Goal: Use online tool/utility: Utilize a website feature to perform a specific function

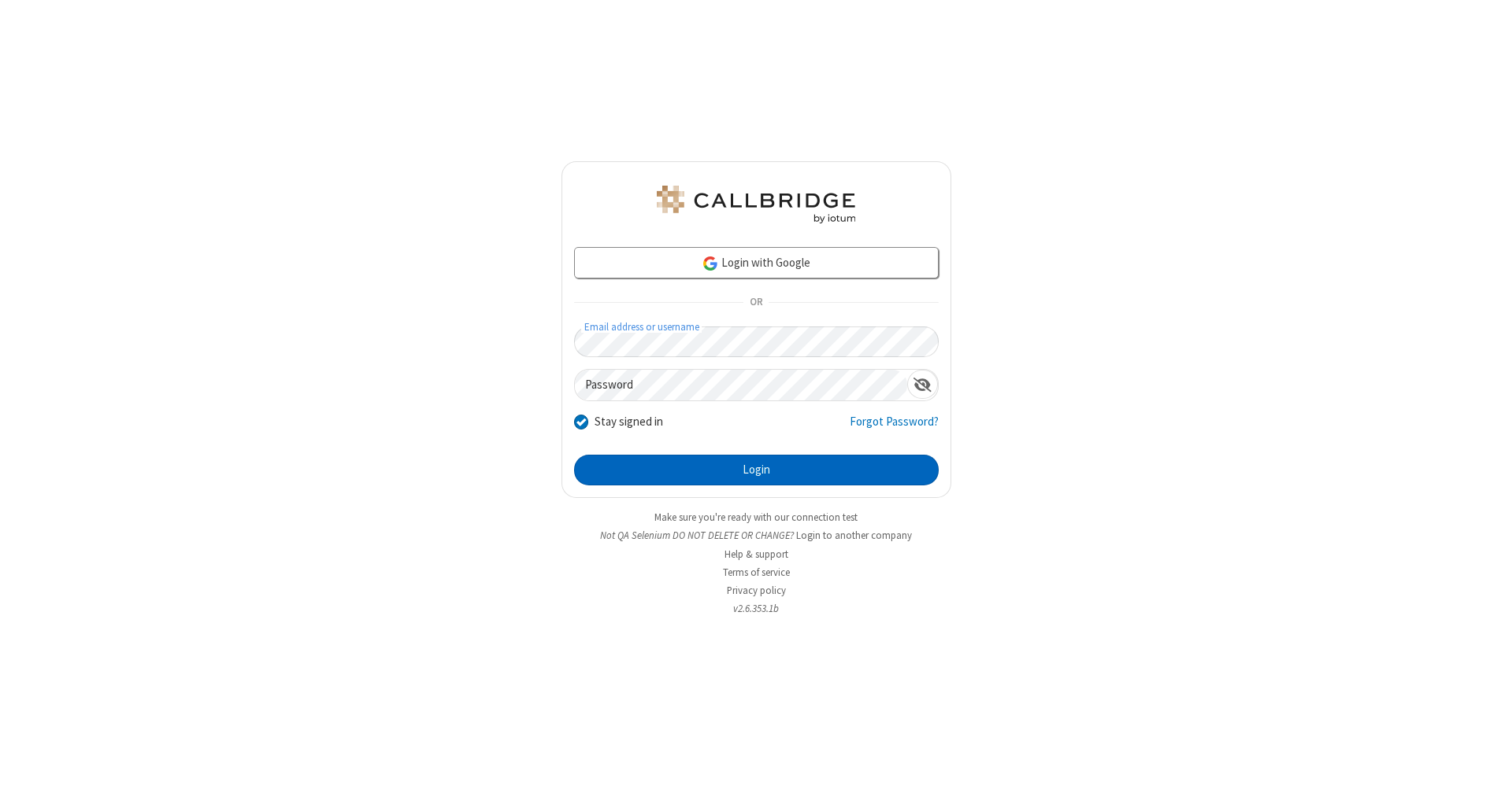
click at [756, 471] on button "Login" at bounding box center [756, 470] width 365 height 31
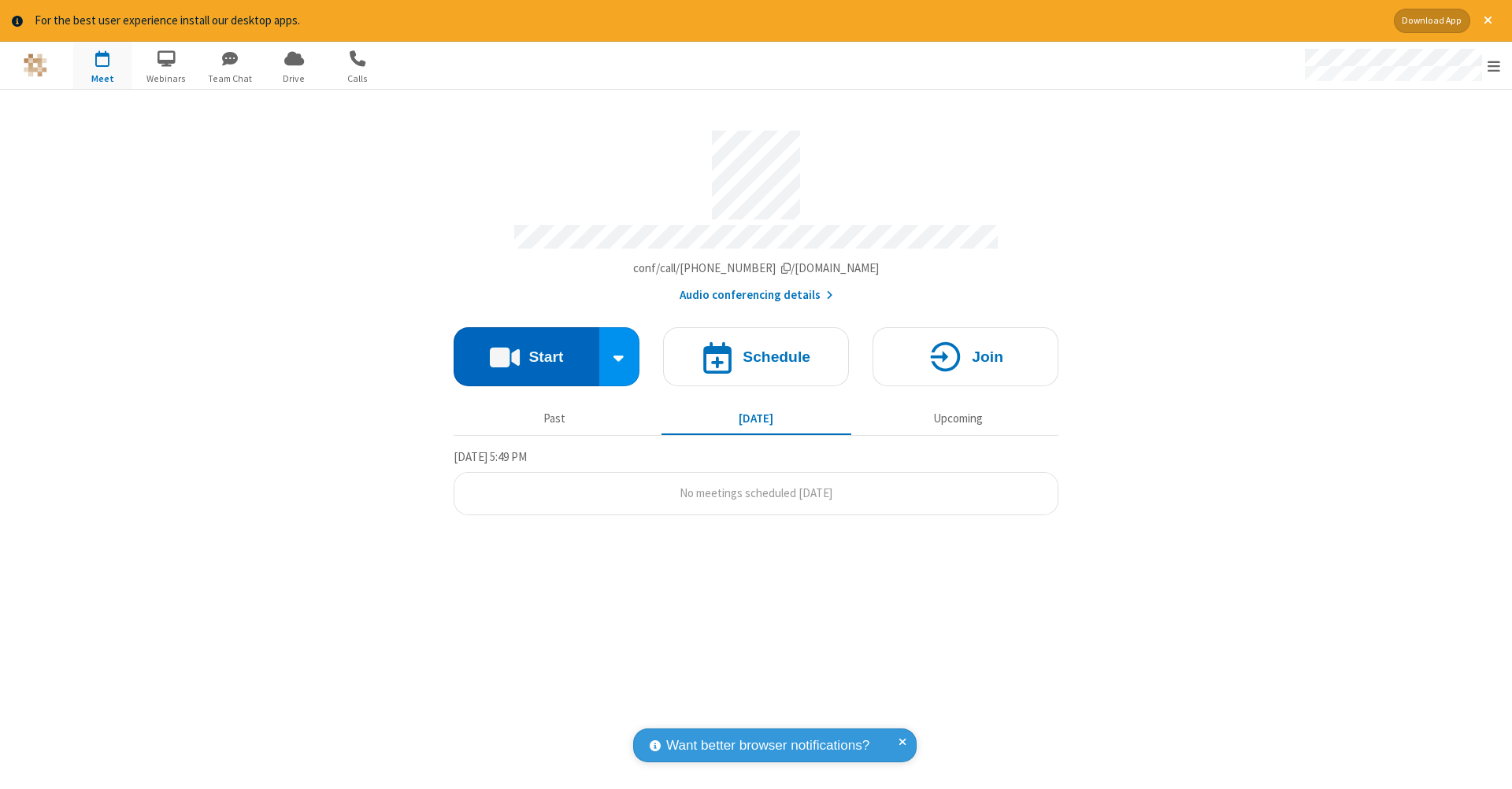
click at [526, 348] on button "Start" at bounding box center [526, 357] width 146 height 59
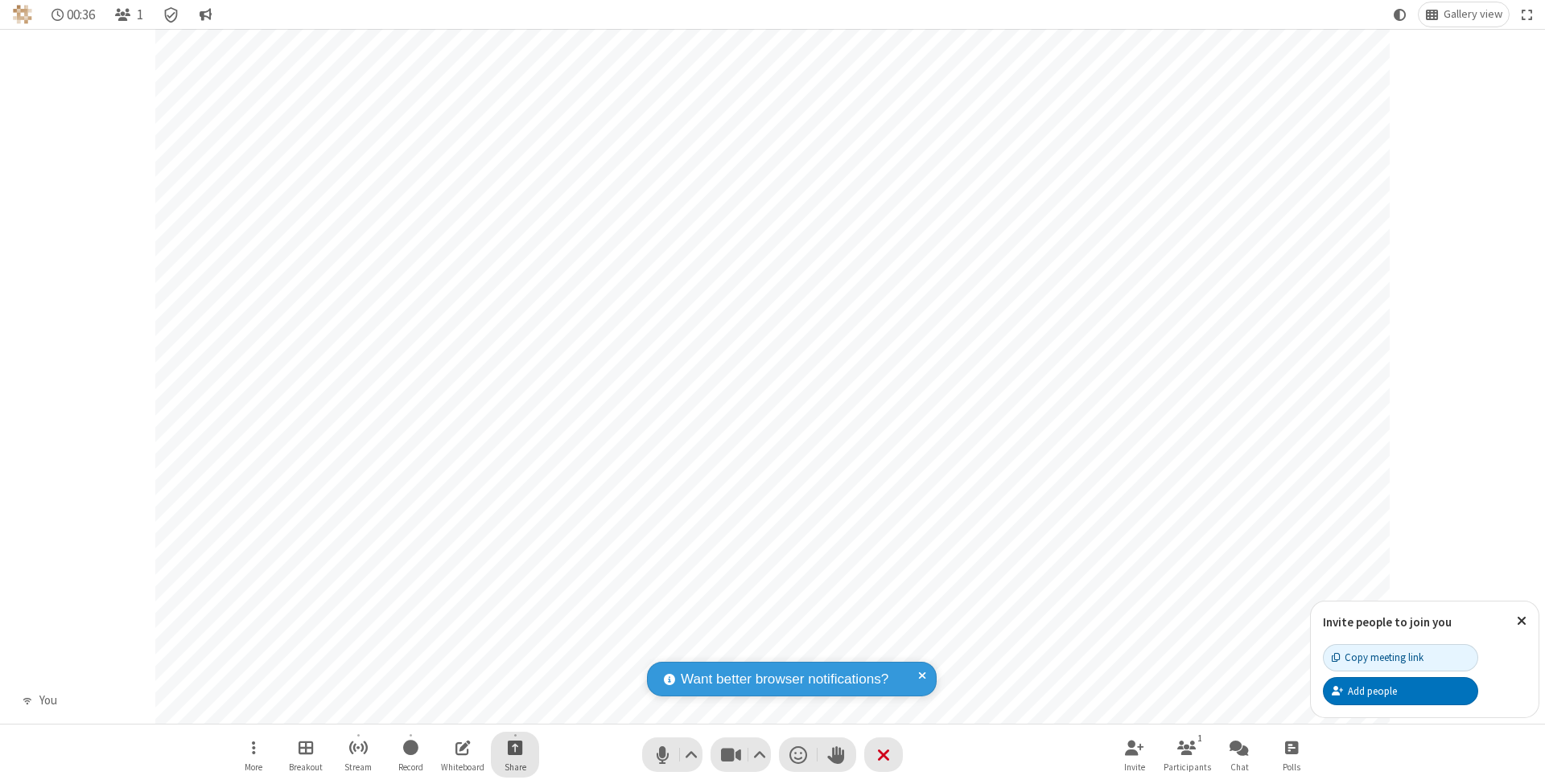
click at [514, 747] on span "Start sharing" at bounding box center [516, 747] width 16 height 20
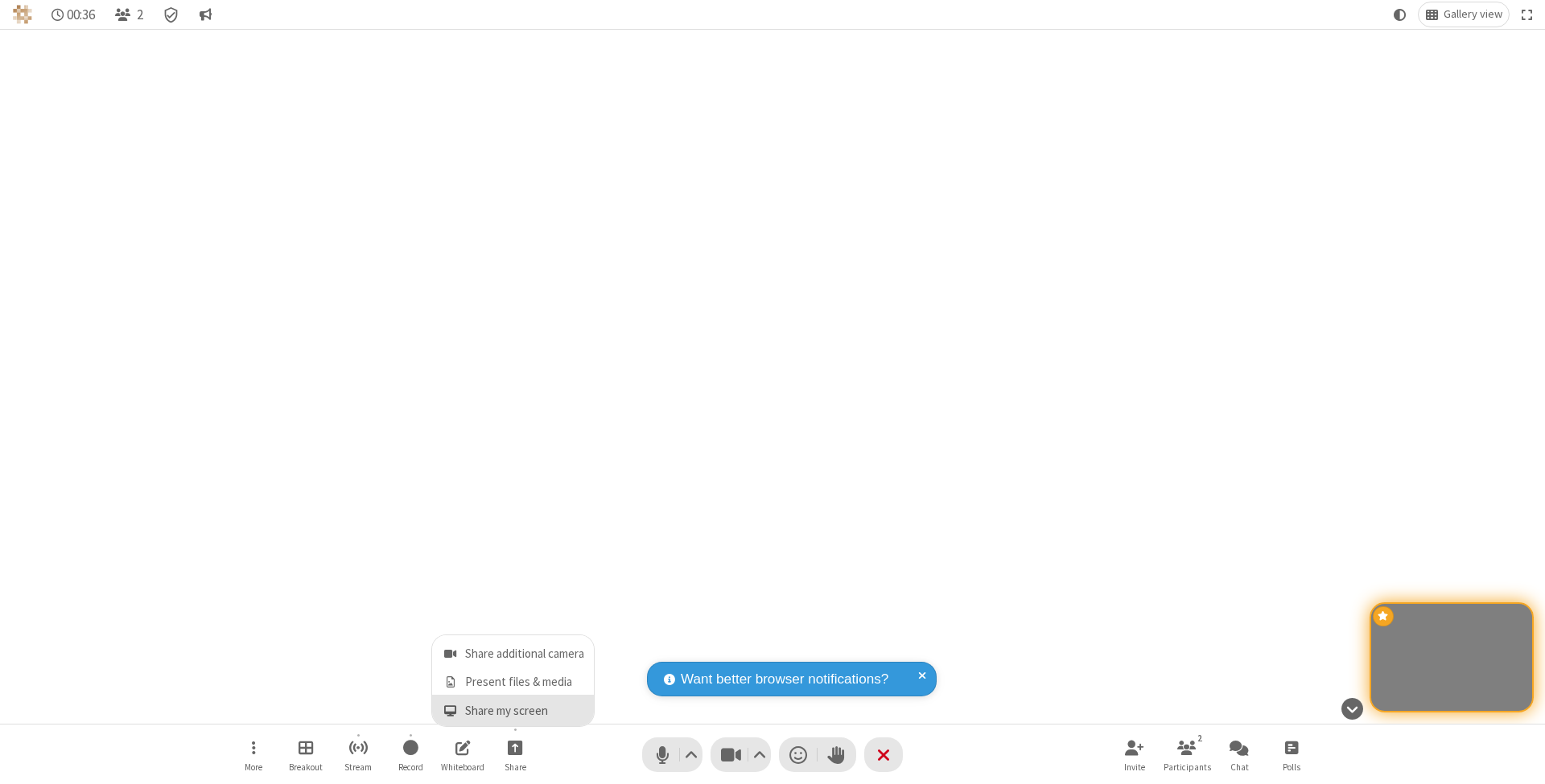
click at [449, 709] on span "Share my screen" at bounding box center [449, 711] width 18 height 14
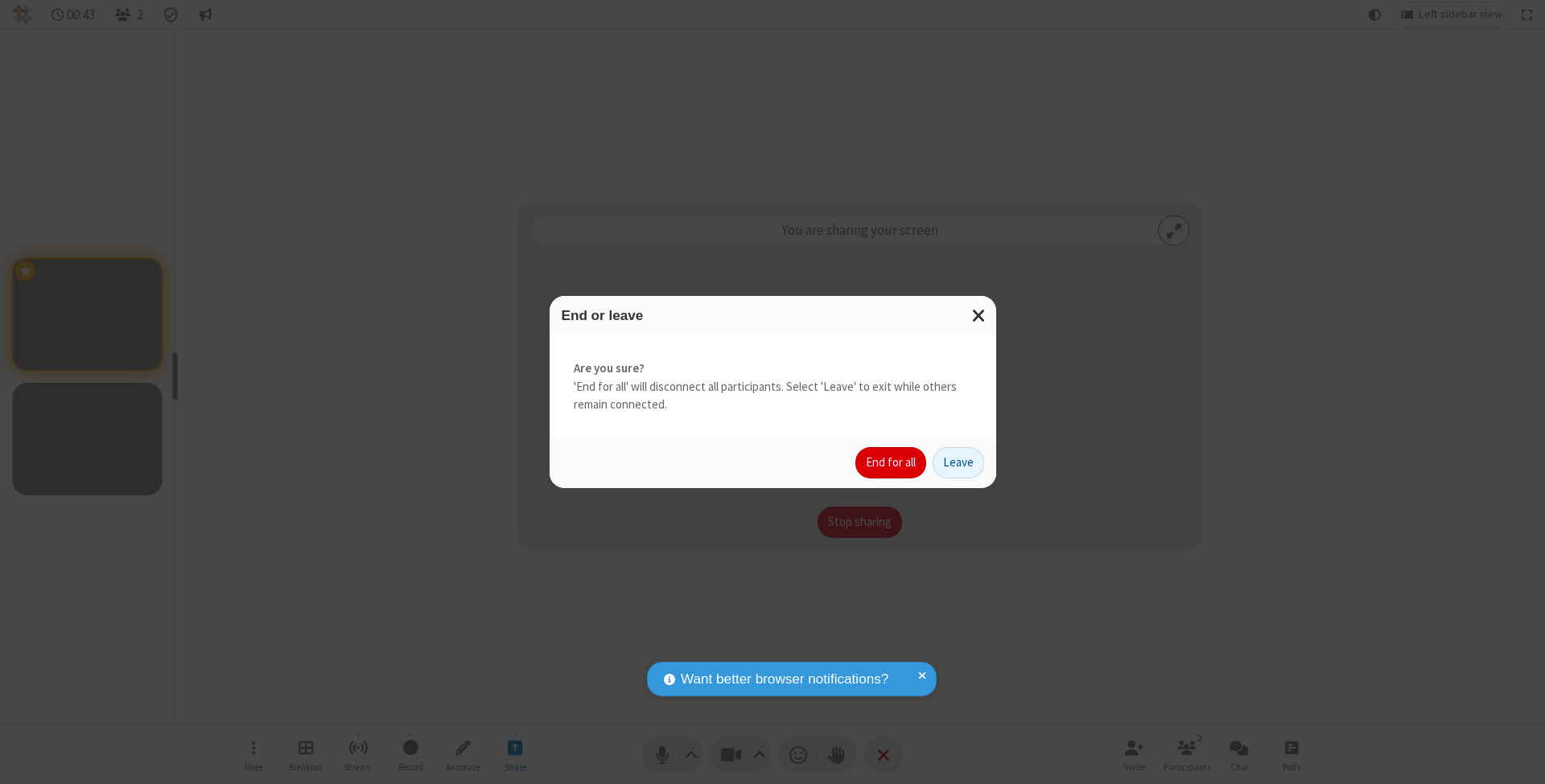
click at [891, 462] on button "End for all" at bounding box center [890, 463] width 71 height 32
